Goal: Task Accomplishment & Management: Manage account settings

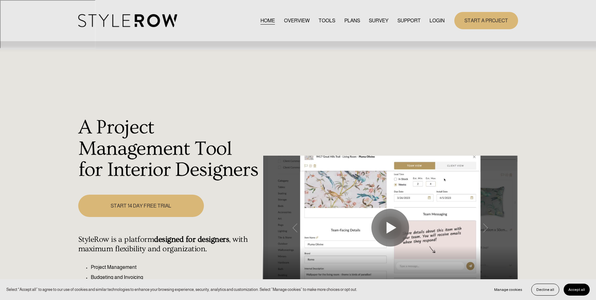
click at [440, 21] on link "LOGIN" at bounding box center [436, 20] width 15 height 8
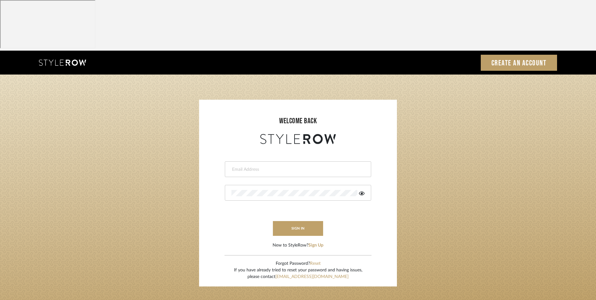
click at [264, 166] on input "email" at bounding box center [297, 169] width 132 height 6
type input "info@dmaestheticsdecor.com"
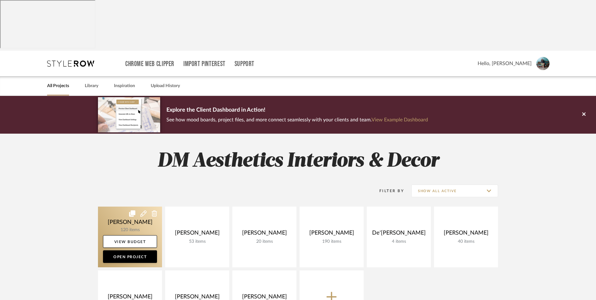
click at [122, 206] on link at bounding box center [130, 236] width 64 height 61
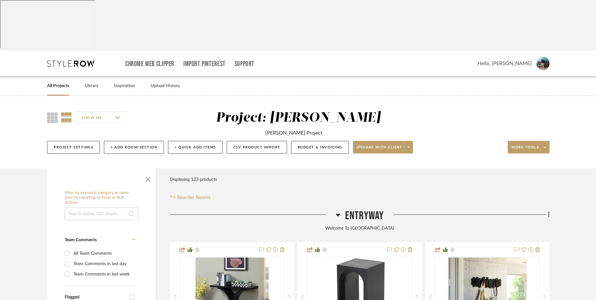
click at [338, 211] on icon at bounding box center [338, 215] width 5 height 8
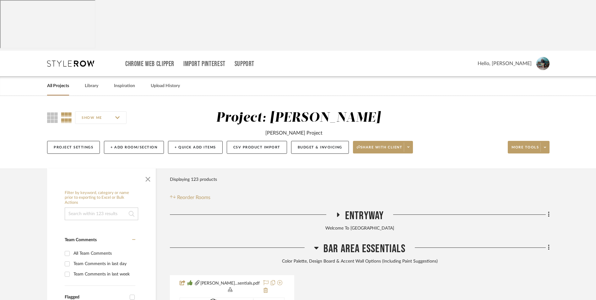
click at [316, 244] on icon at bounding box center [316, 248] width 5 height 8
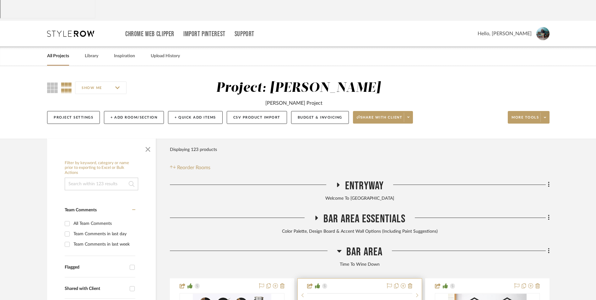
scroll to position [94, 0]
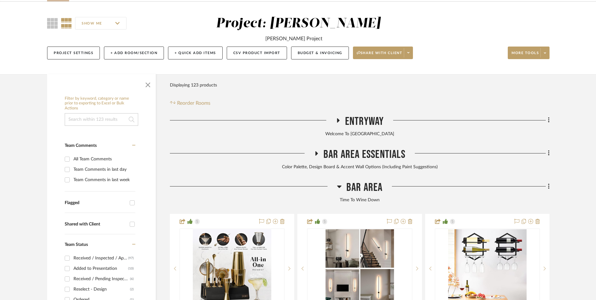
click at [340, 182] on icon at bounding box center [339, 186] width 5 height 8
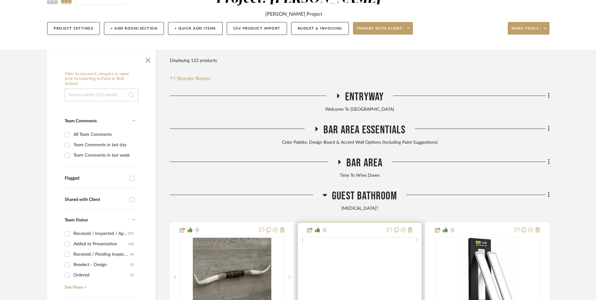
scroll to position [157, 0]
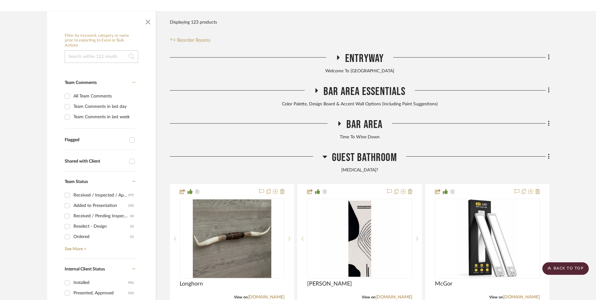
click at [324, 153] on icon at bounding box center [324, 157] width 5 height 8
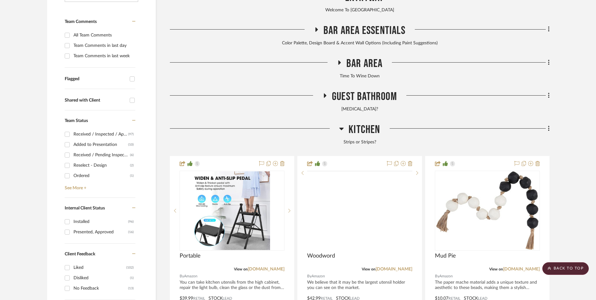
scroll to position [220, 0]
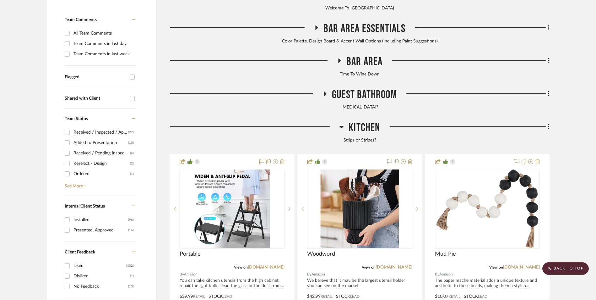
click at [342, 126] on icon at bounding box center [341, 127] width 4 height 3
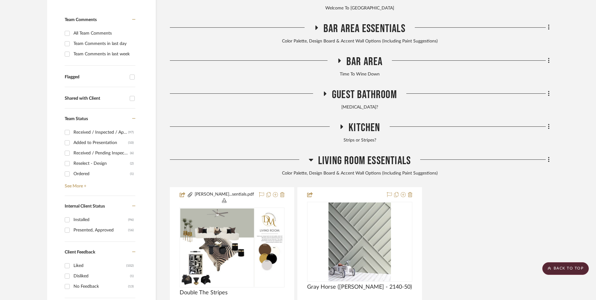
click at [311, 159] on icon at bounding box center [311, 160] width 4 height 3
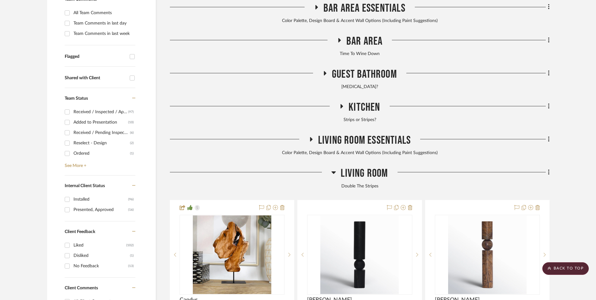
scroll to position [251, 0]
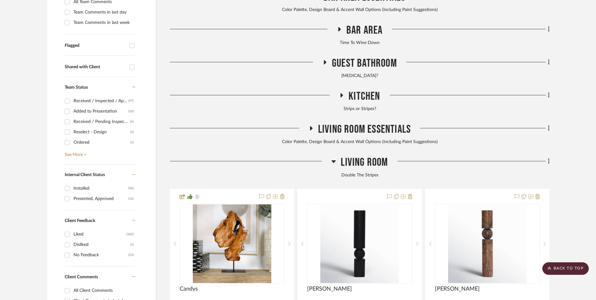
click at [335, 157] on icon at bounding box center [333, 161] width 5 height 8
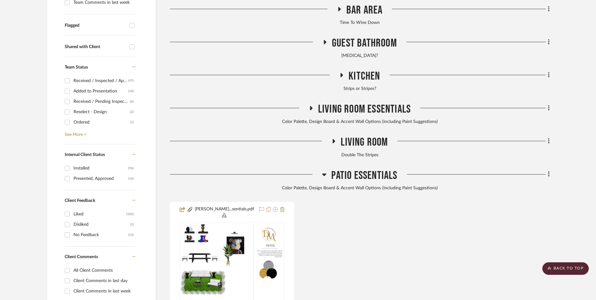
scroll to position [283, 0]
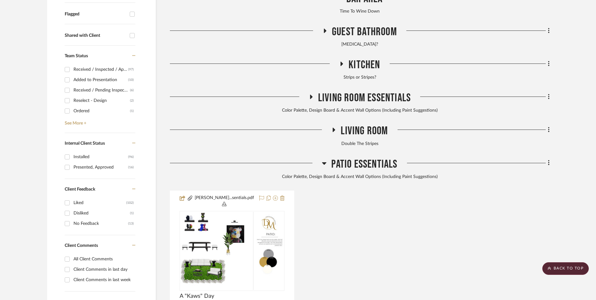
click at [324, 162] on icon at bounding box center [324, 163] width 4 height 3
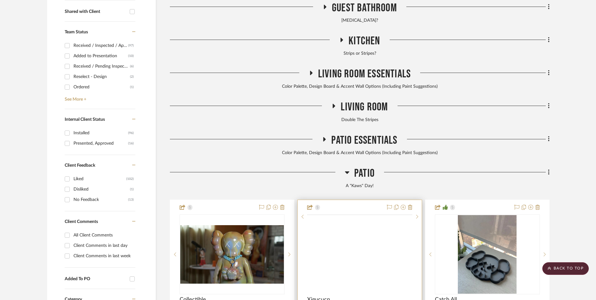
scroll to position [345, 0]
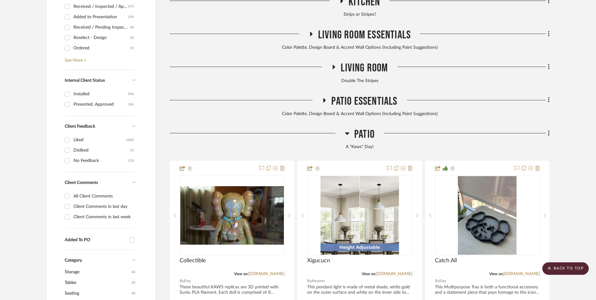
click at [347, 132] on icon at bounding box center [347, 133] width 4 height 3
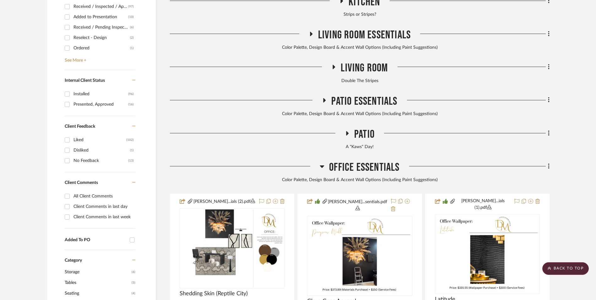
click at [322, 162] on icon at bounding box center [322, 166] width 5 height 8
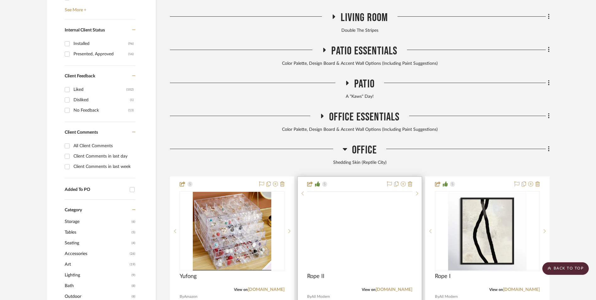
scroll to position [408, 0]
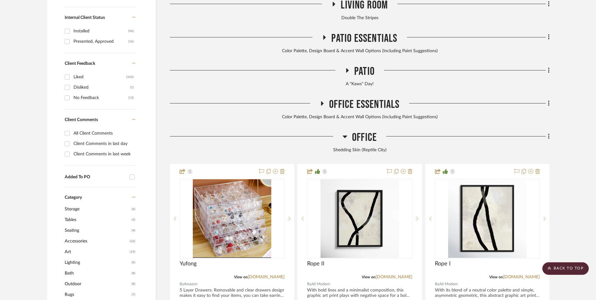
click at [346, 133] on icon at bounding box center [345, 137] width 5 height 8
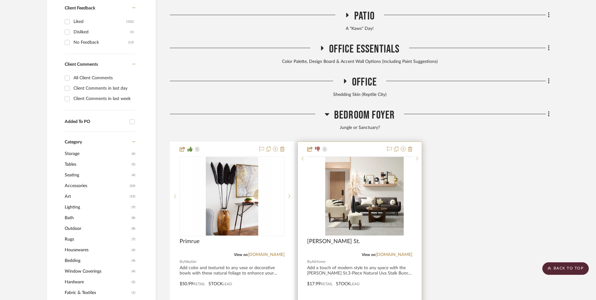
scroll to position [471, 0]
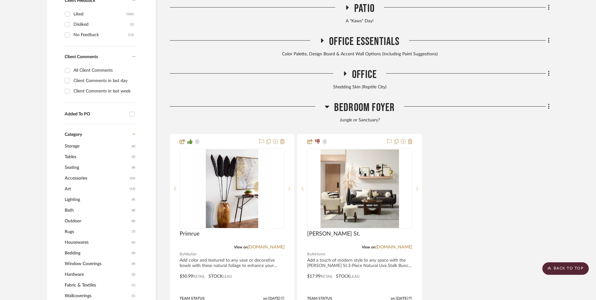
click at [327, 106] on icon at bounding box center [327, 107] width 4 height 3
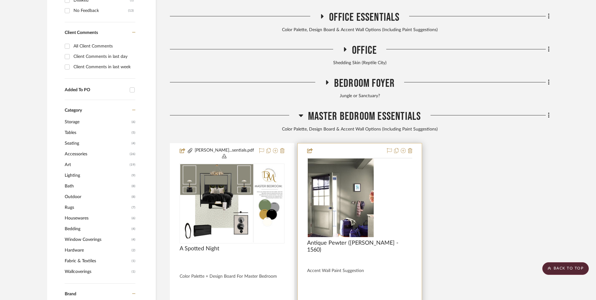
scroll to position [502, 0]
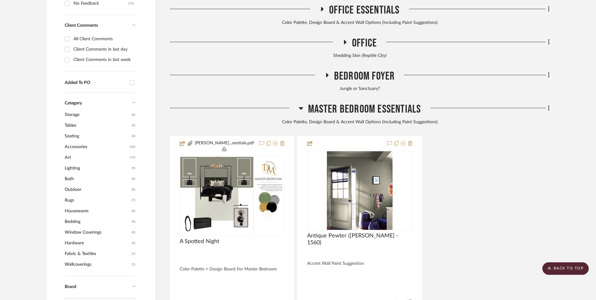
click at [300, 107] on icon at bounding box center [301, 108] width 4 height 3
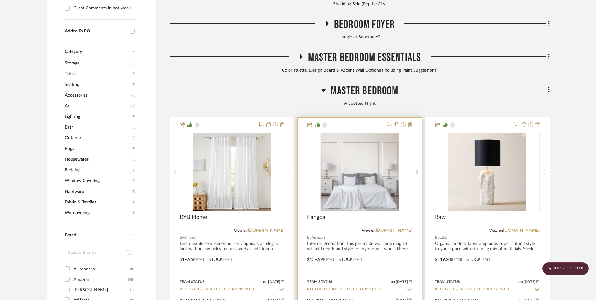
scroll to position [565, 0]
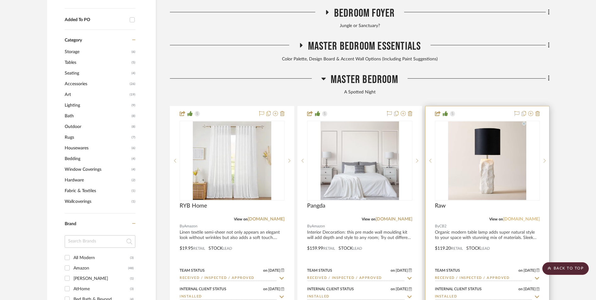
click at [538, 217] on link "cb2.com" at bounding box center [521, 219] width 37 height 4
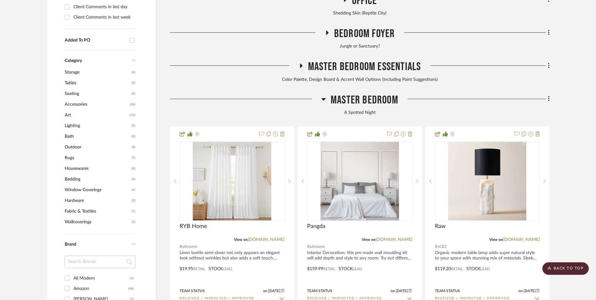
scroll to position [534, 0]
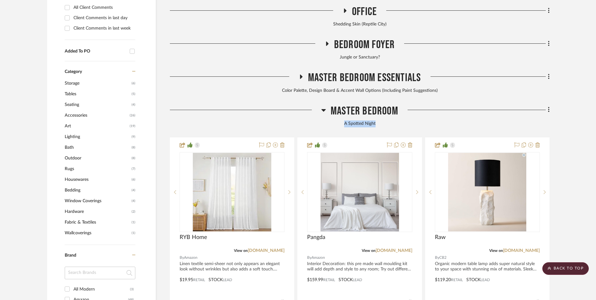
drag, startPoint x: 376, startPoint y: 73, endPoint x: 344, endPoint y: 73, distance: 32.0
click at [344, 120] on div "A Spotted Night" at bounding box center [360, 123] width 380 height 7
copy div "A Spotted Night"
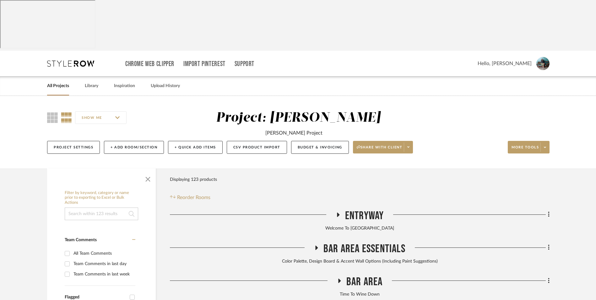
click at [60, 82] on link "All Projects" at bounding box center [58, 86] width 22 height 8
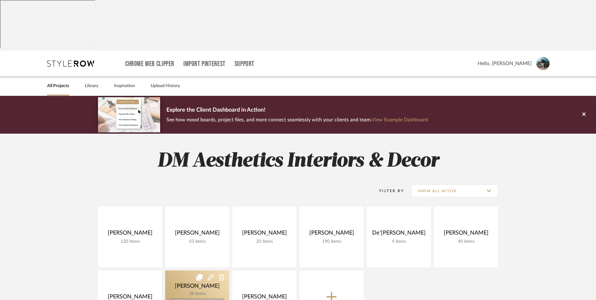
click at [195, 270] on link at bounding box center [197, 300] width 64 height 61
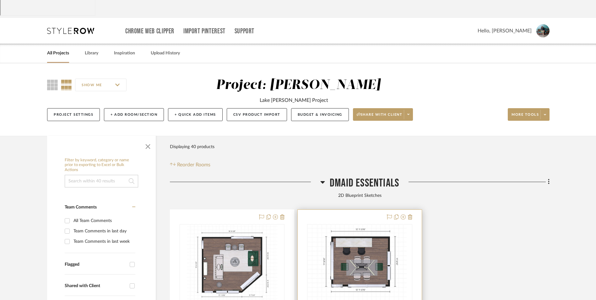
scroll to position [63, 0]
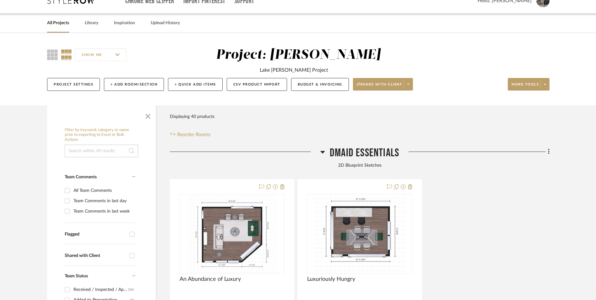
click at [322, 151] on icon at bounding box center [322, 152] width 4 height 3
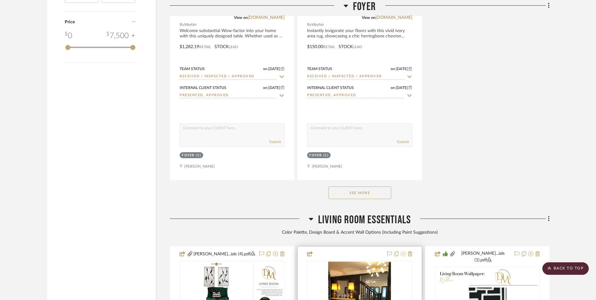
scroll to position [1005, 0]
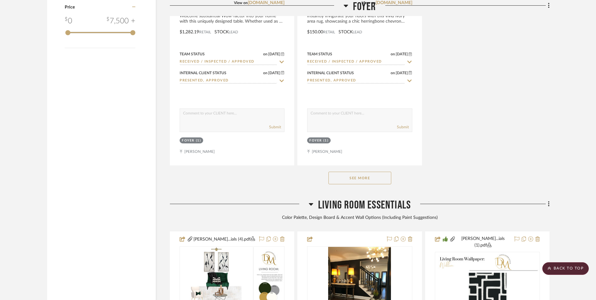
click at [376, 171] on button "See More" at bounding box center [359, 177] width 63 height 13
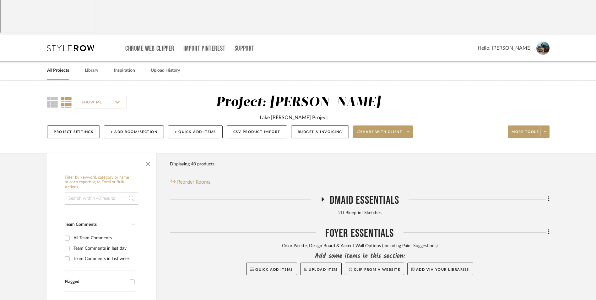
scroll to position [0, 0]
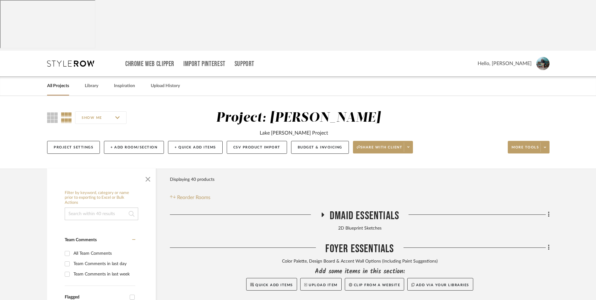
click at [59, 82] on link "All Projects" at bounding box center [58, 86] width 22 height 8
